Goal: Transaction & Acquisition: Purchase product/service

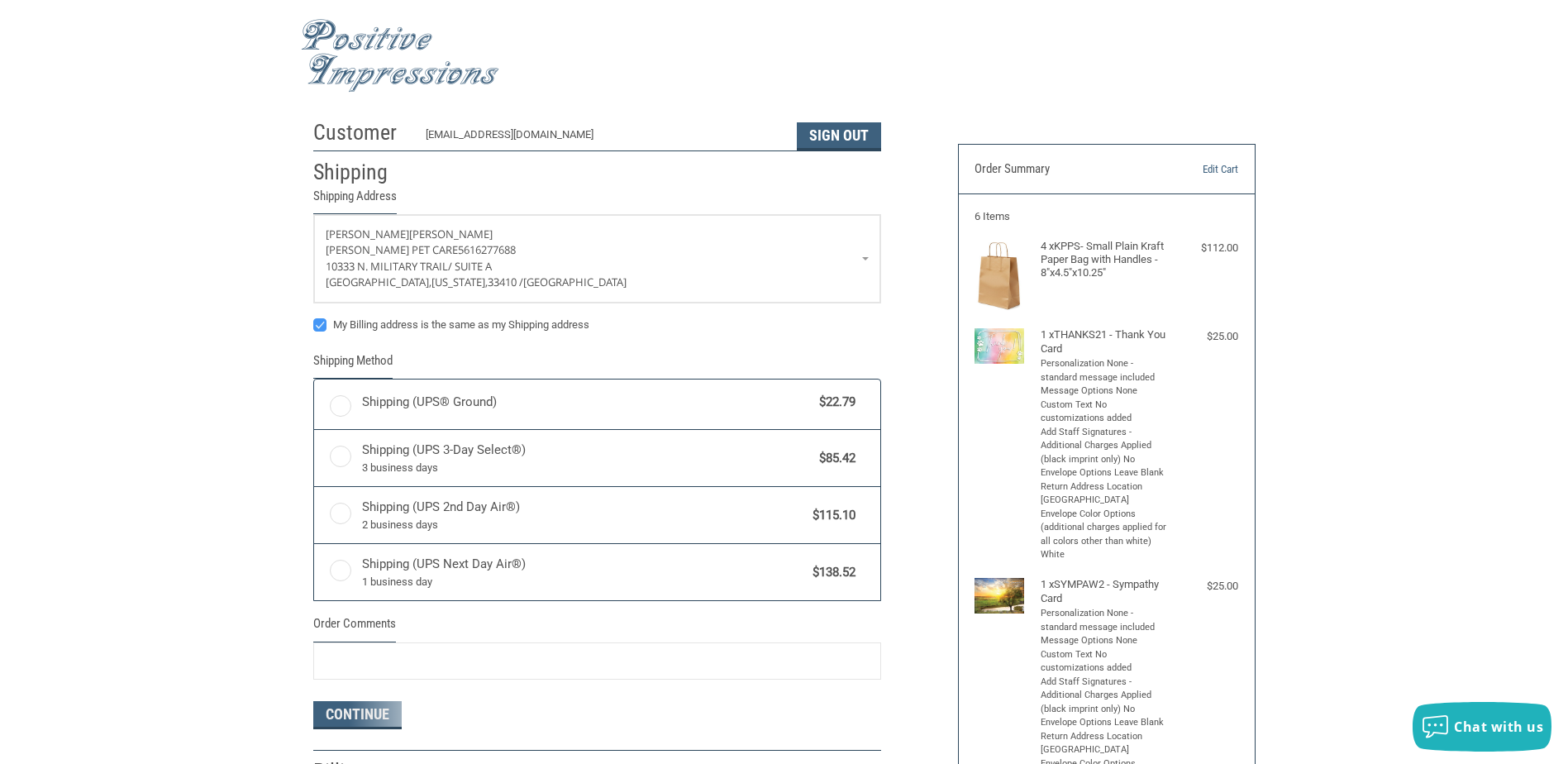
radio input "true"
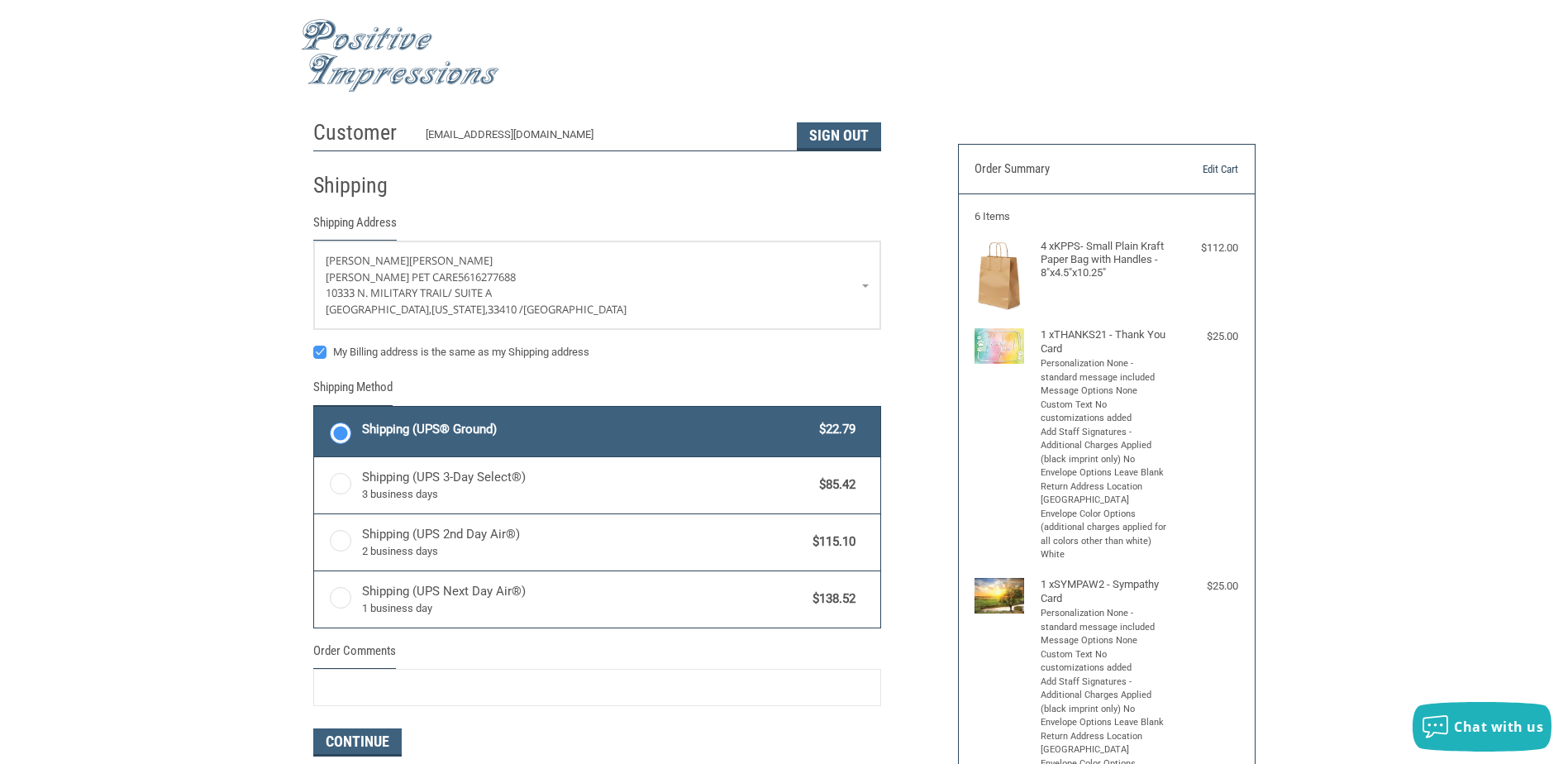
click at [1231, 163] on link "Edit Cart" at bounding box center [1196, 170] width 84 height 17
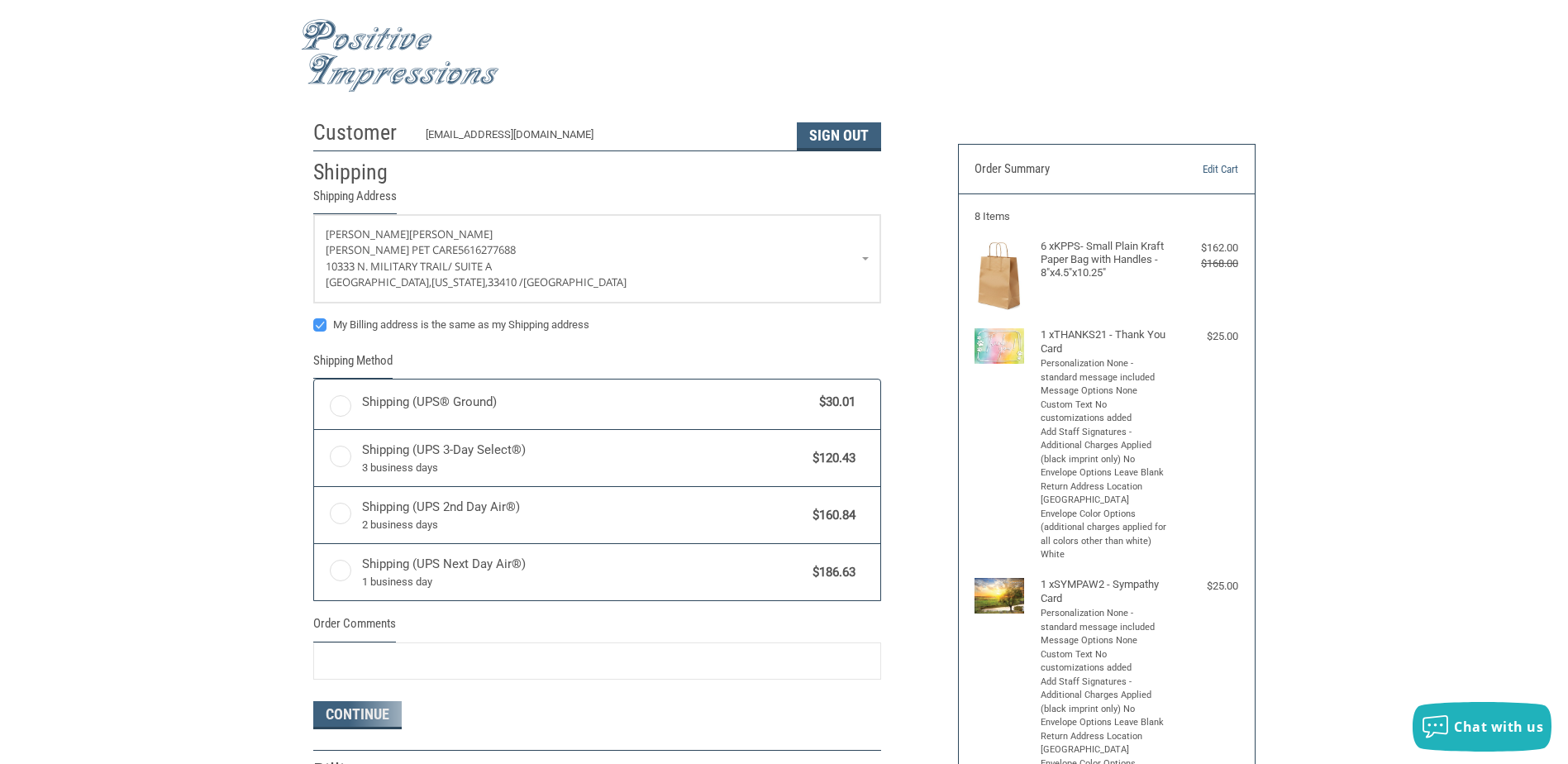
radio input "true"
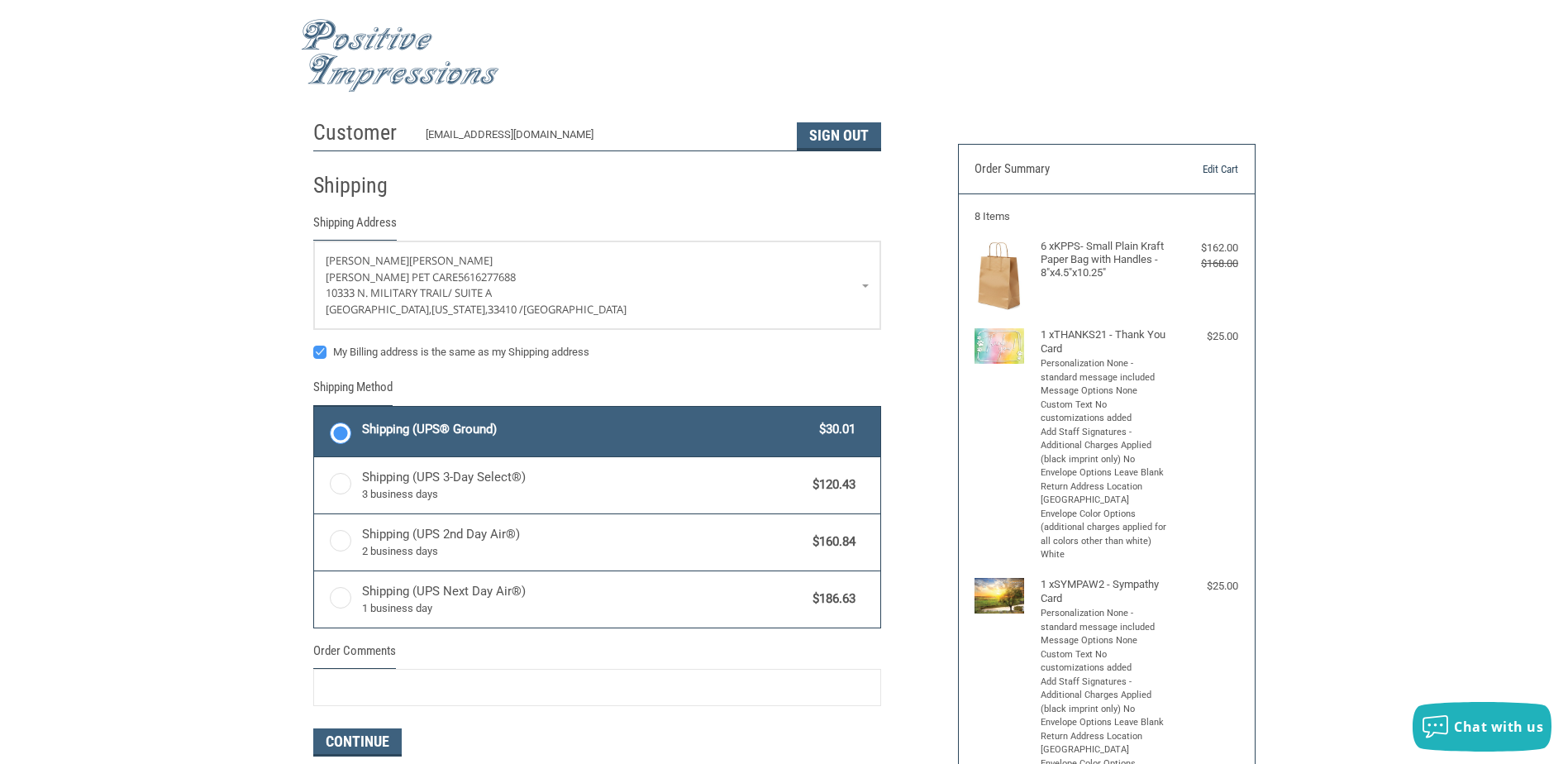
click at [1223, 165] on link "Edit Cart" at bounding box center [1196, 170] width 84 height 17
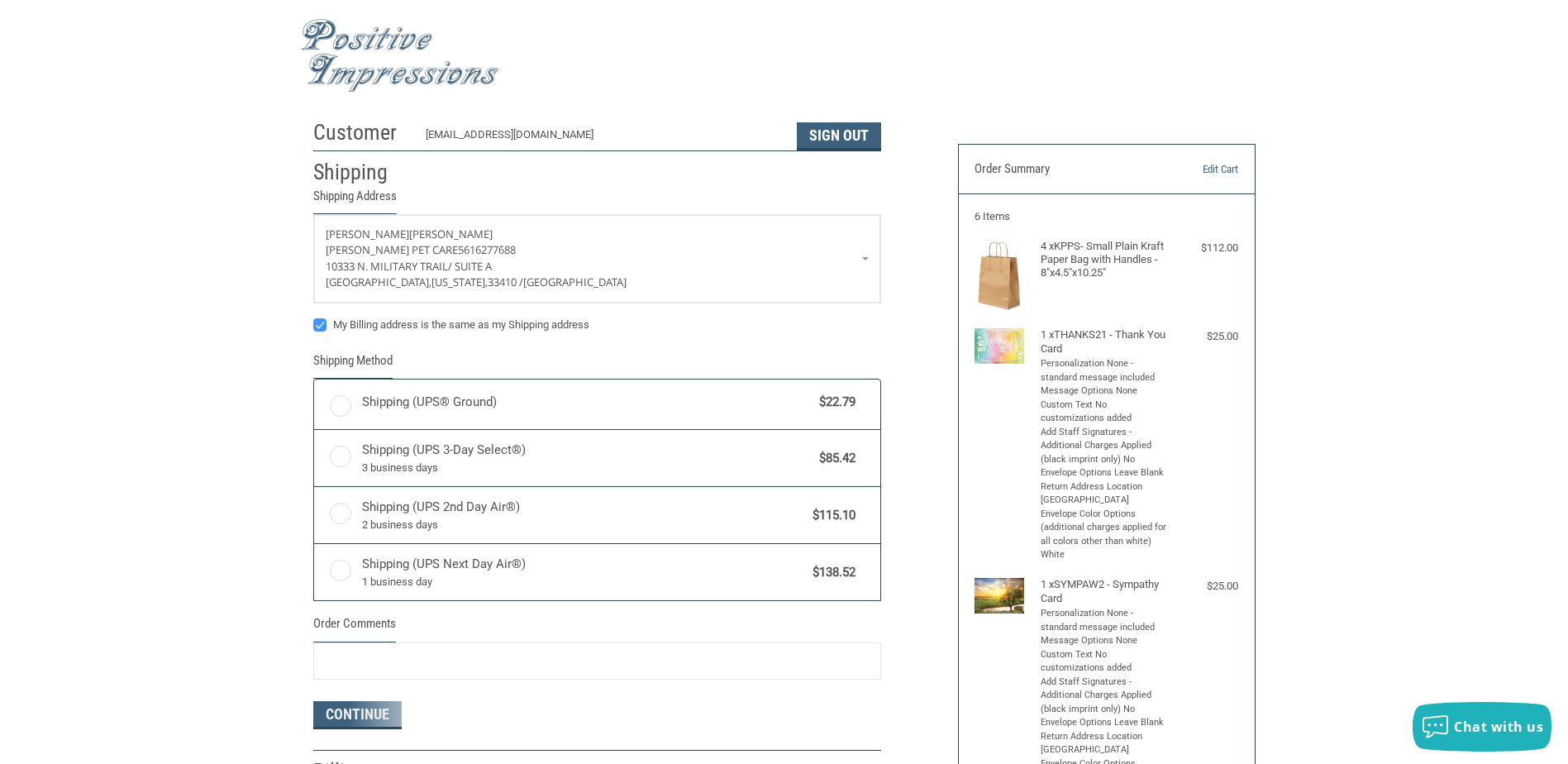
radio input "true"
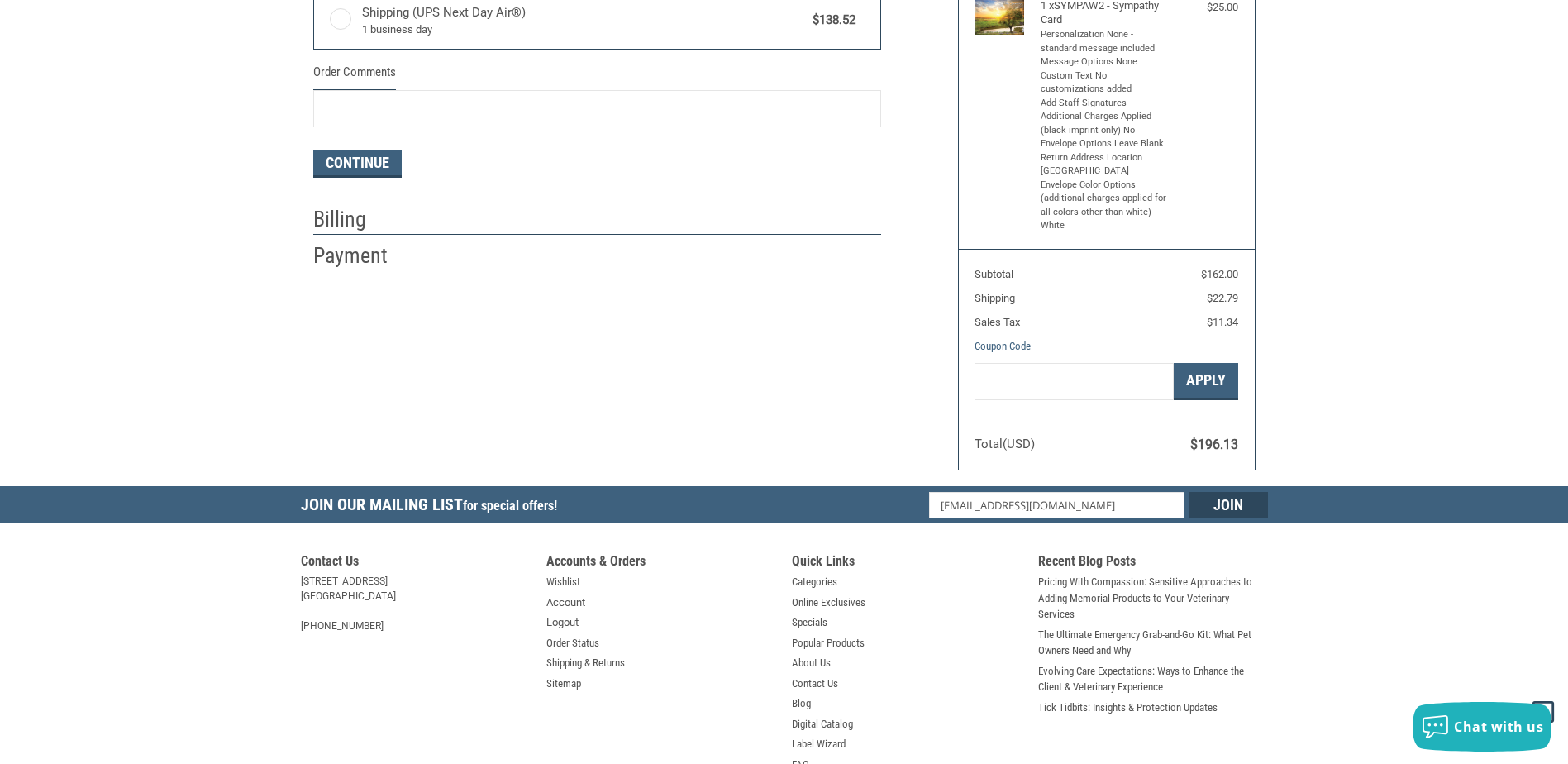
scroll to position [697, 0]
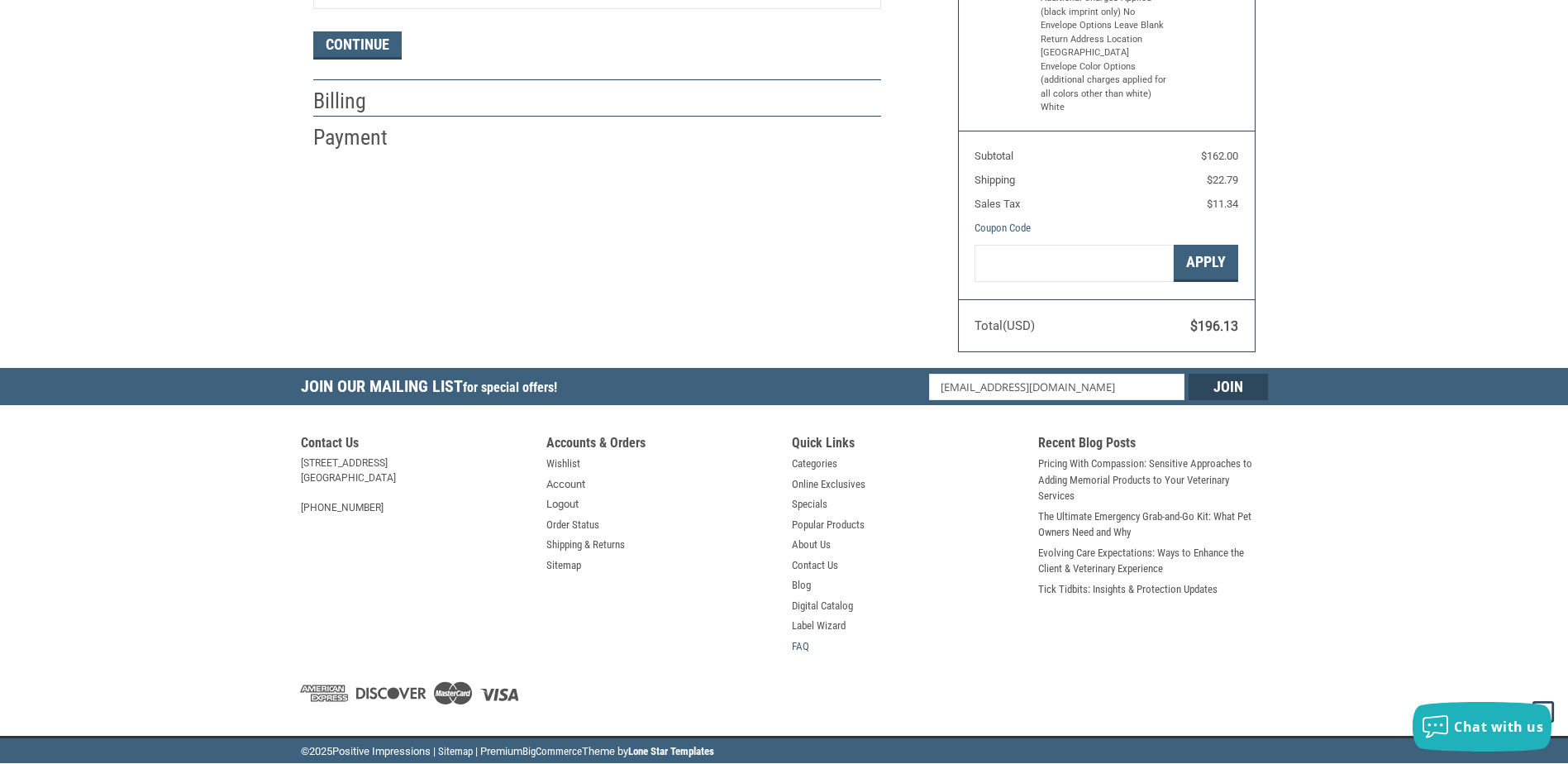
click at [798, 647] on link "FAQ" at bounding box center [800, 646] width 17 height 17
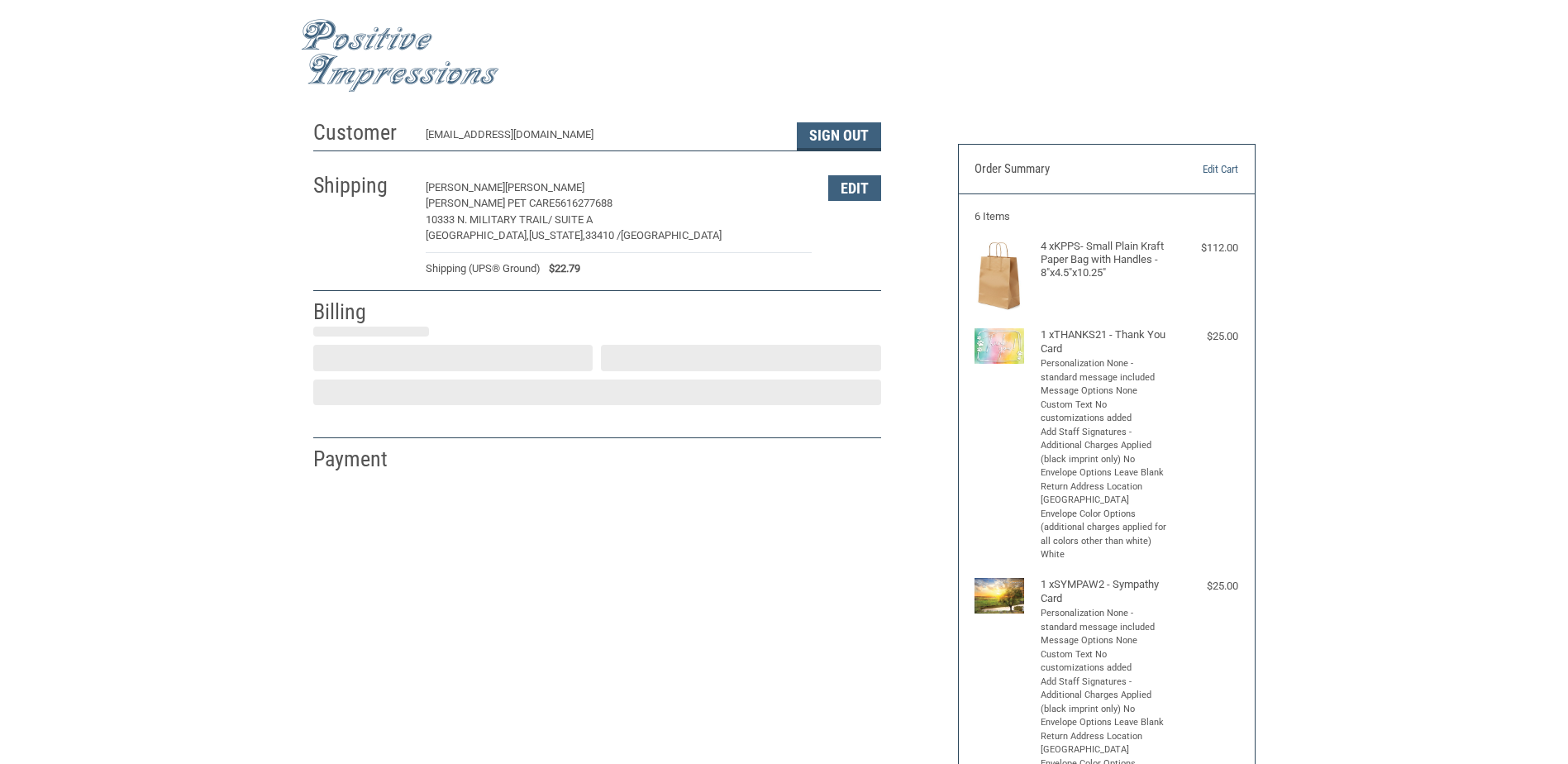
select select "US"
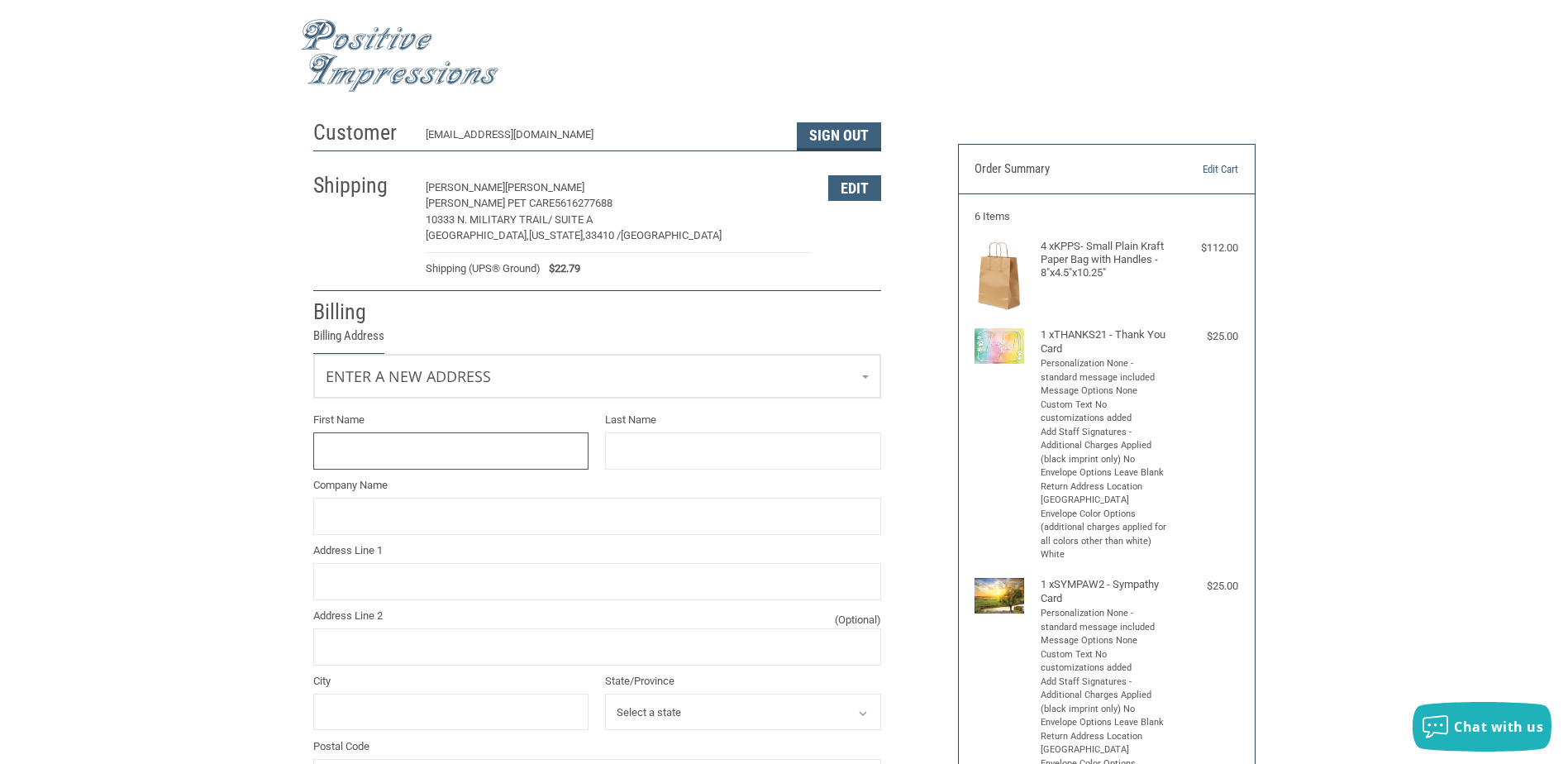
scroll to position [139, 0]
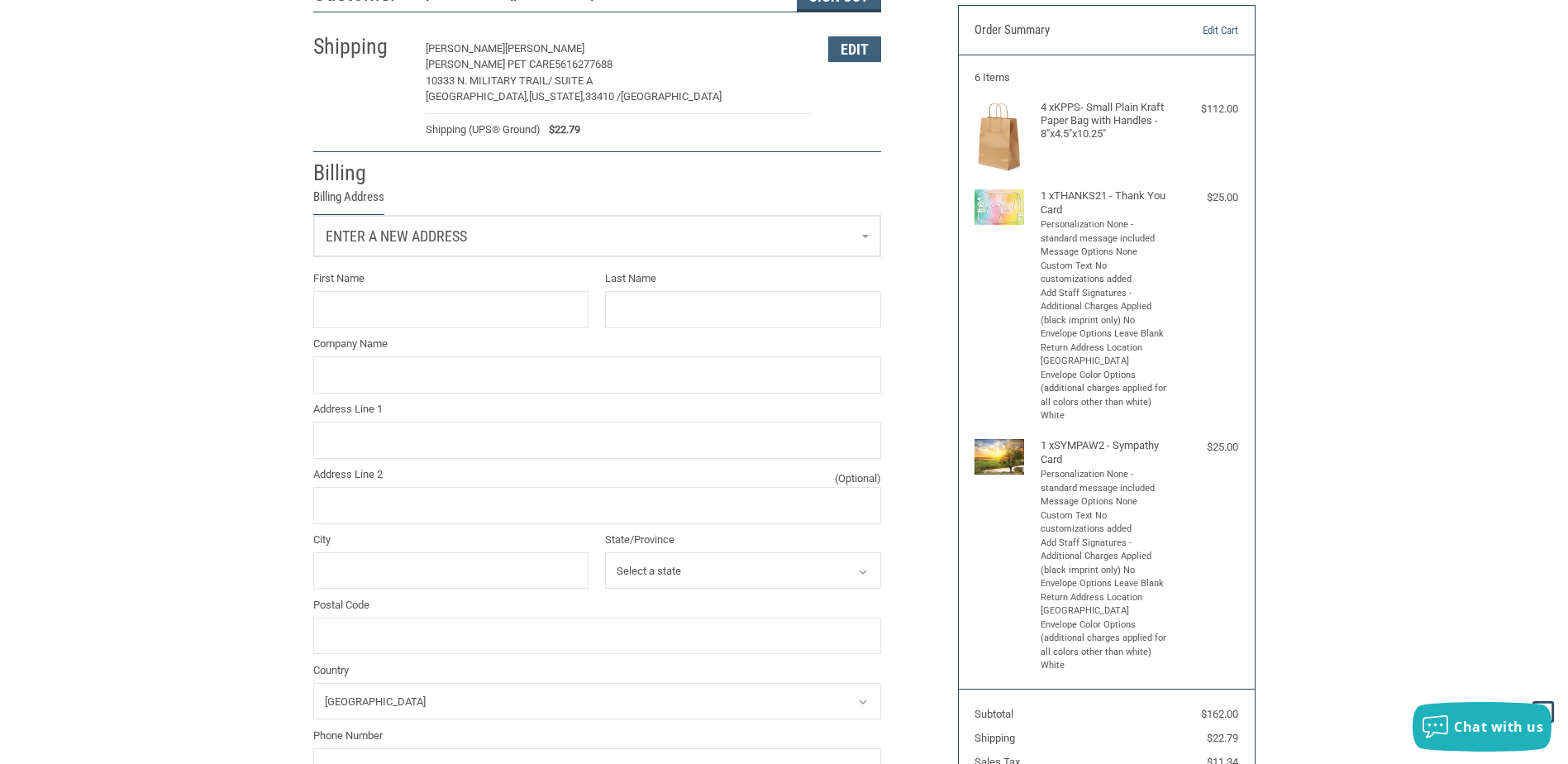
click at [492, 242] on link "Enter a new address" at bounding box center [597, 236] width 566 height 40
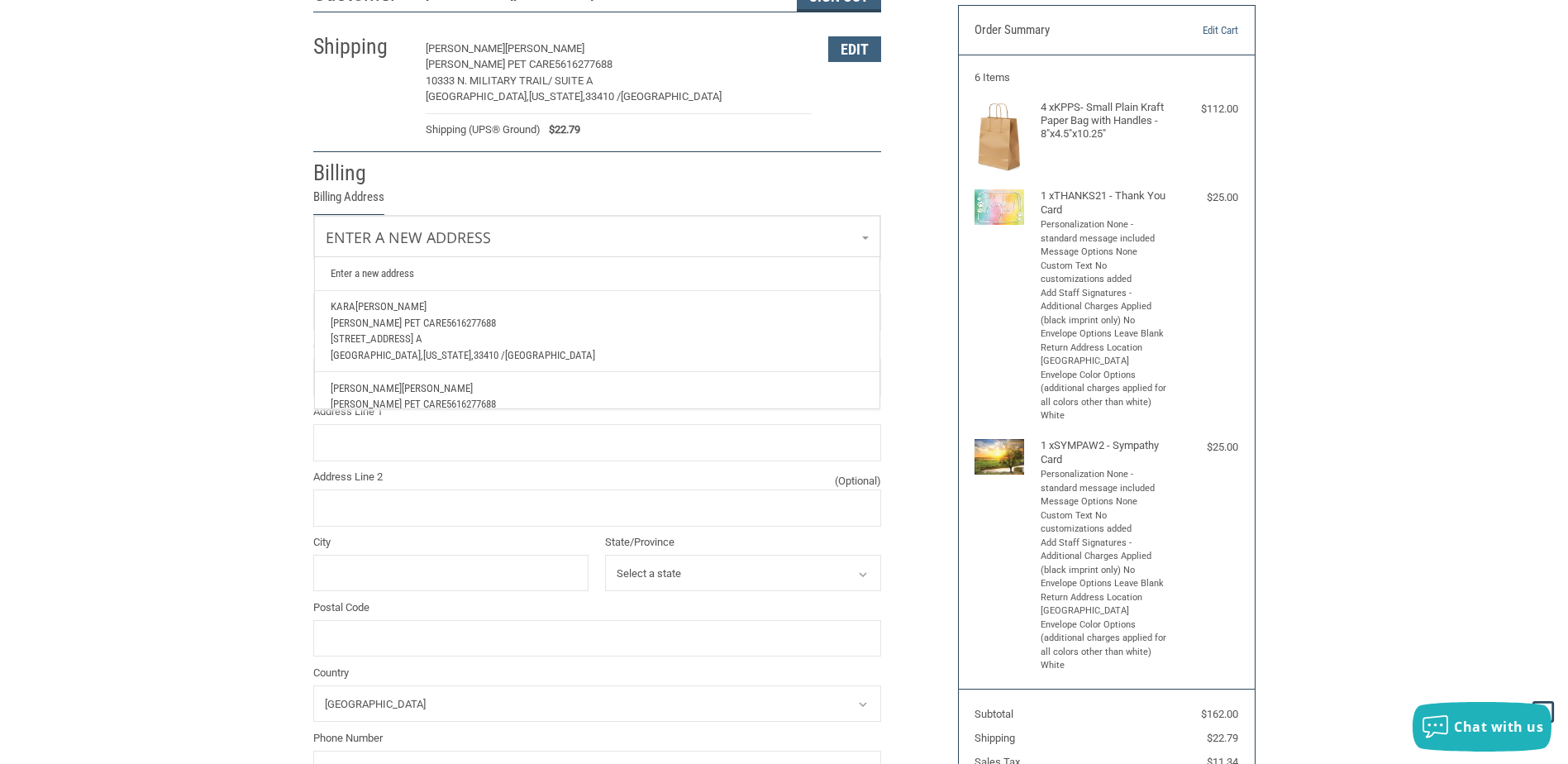
click at [459, 327] on span "5616277688" at bounding box center [471, 323] width 50 height 13
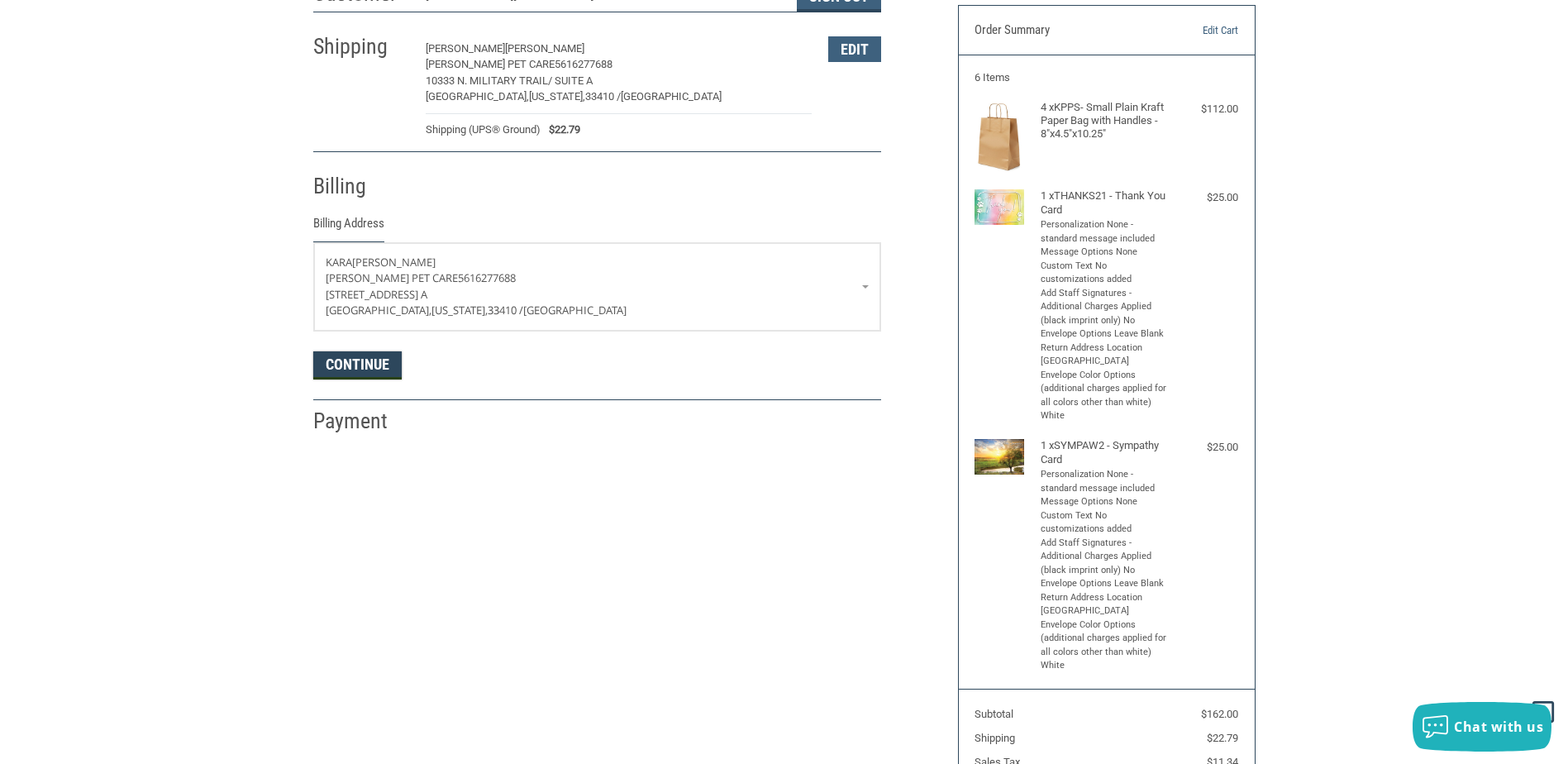
click at [359, 365] on button "Continue" at bounding box center [357, 365] width 88 height 28
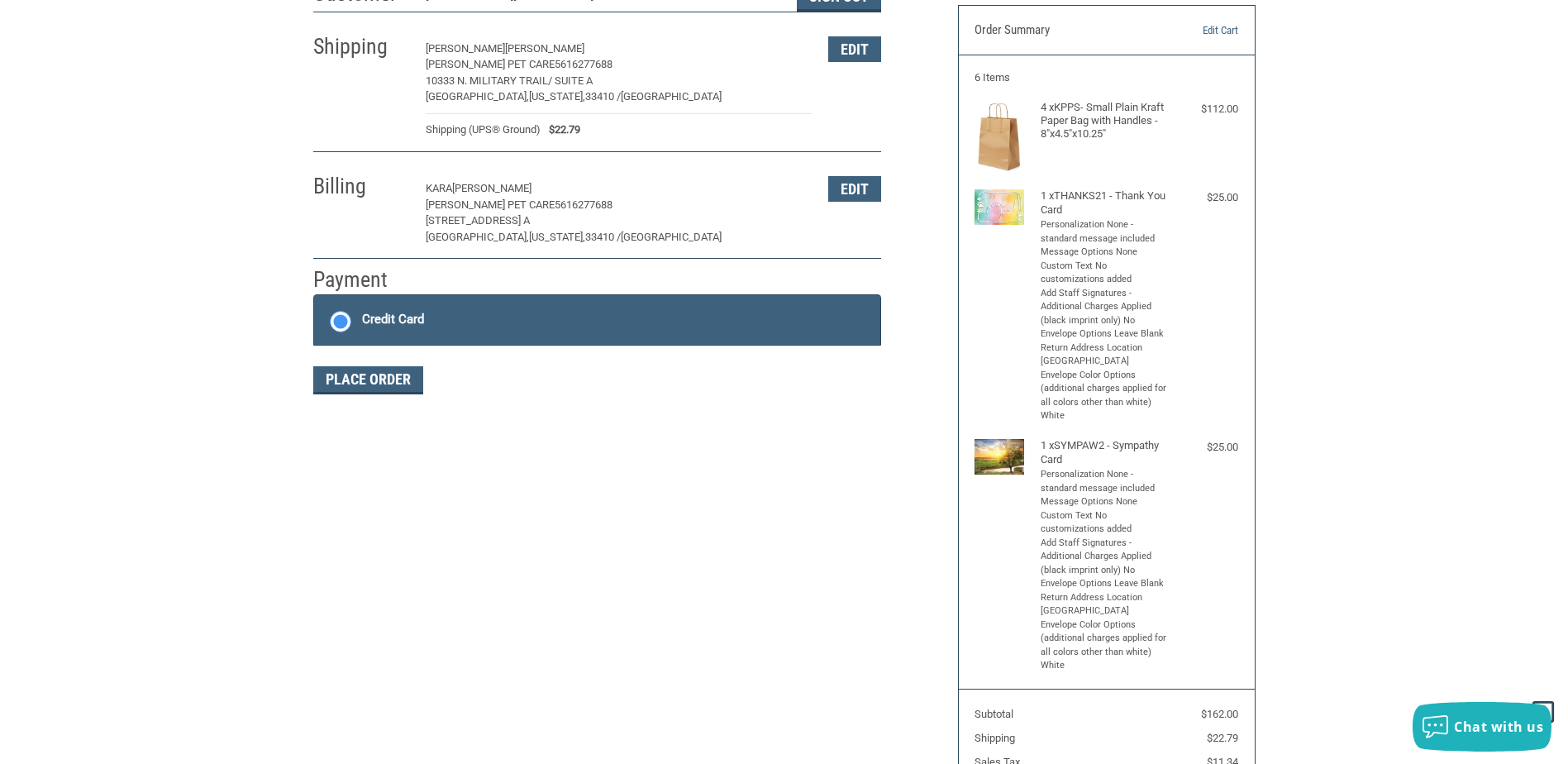
scroll to position [246, 0]
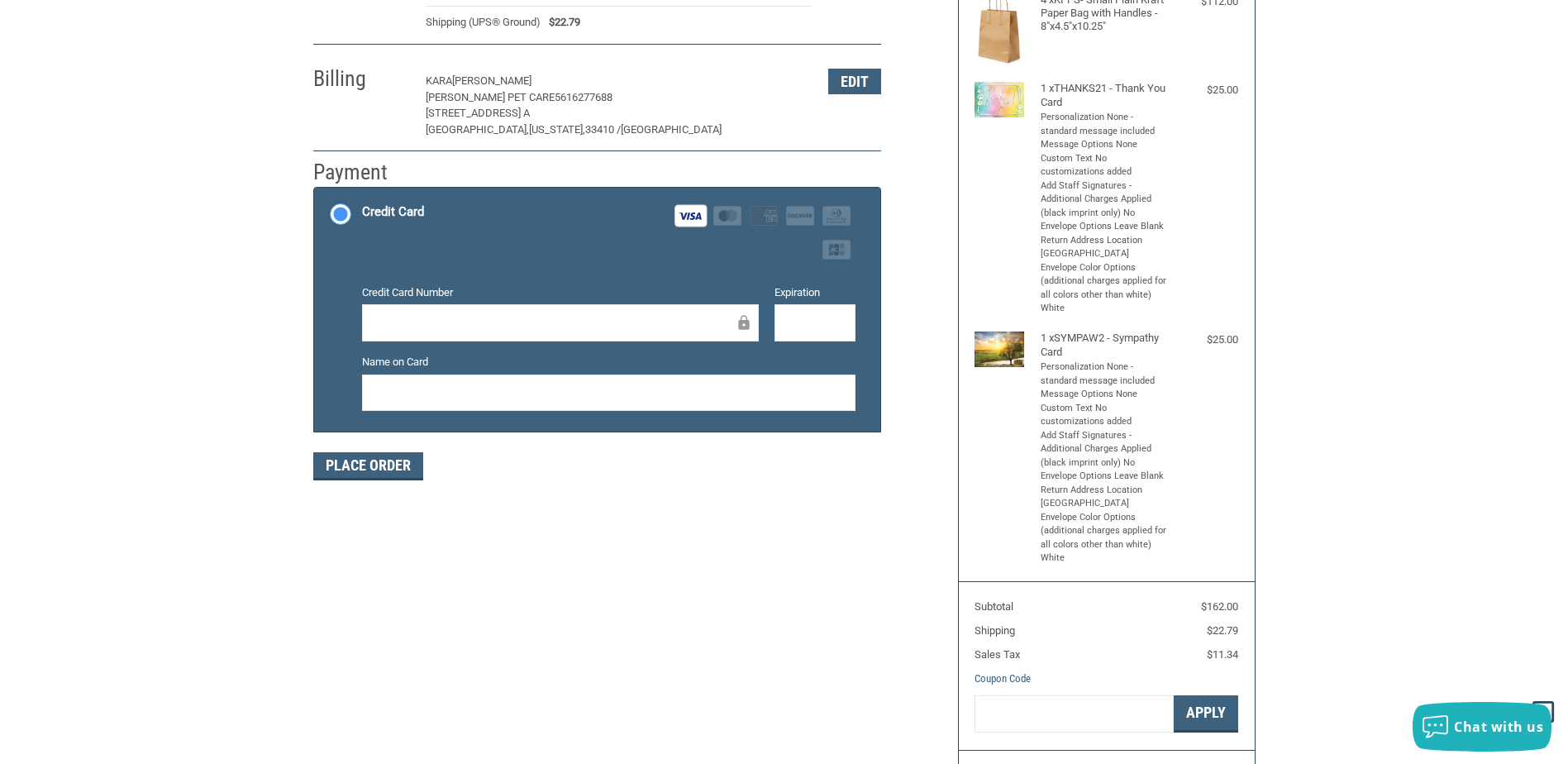
click at [663, 382] on div at bounding box center [608, 393] width 493 height 38
click at [386, 466] on button "Place Order" at bounding box center [368, 466] width 110 height 28
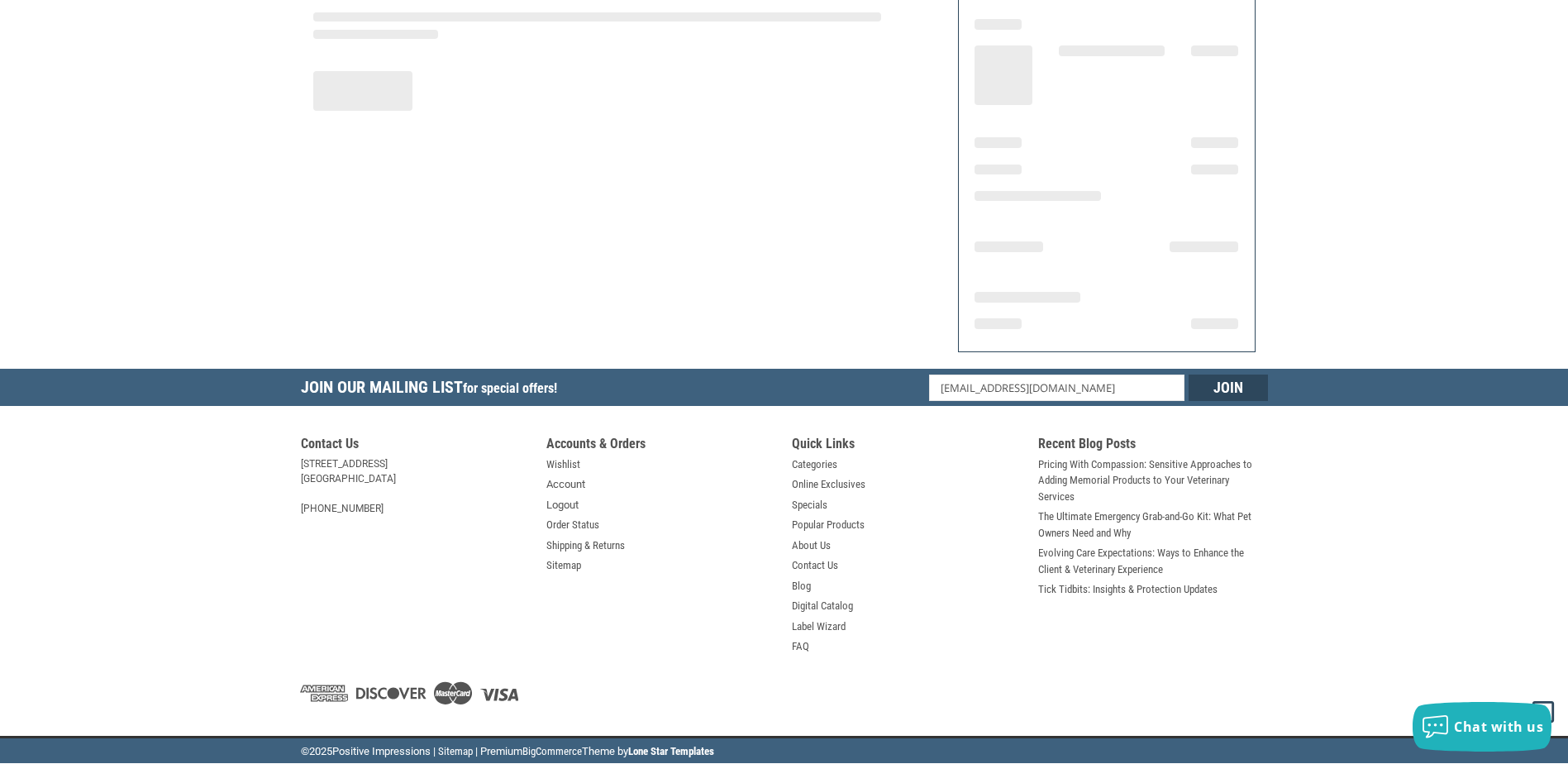
scroll to position [187, 0]
